Goal: Navigation & Orientation: Go to known website

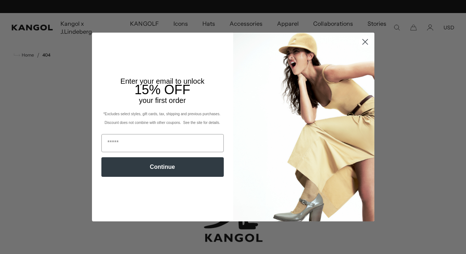
scroll to position [0, 149]
